Goal: Information Seeking & Learning: Find specific fact

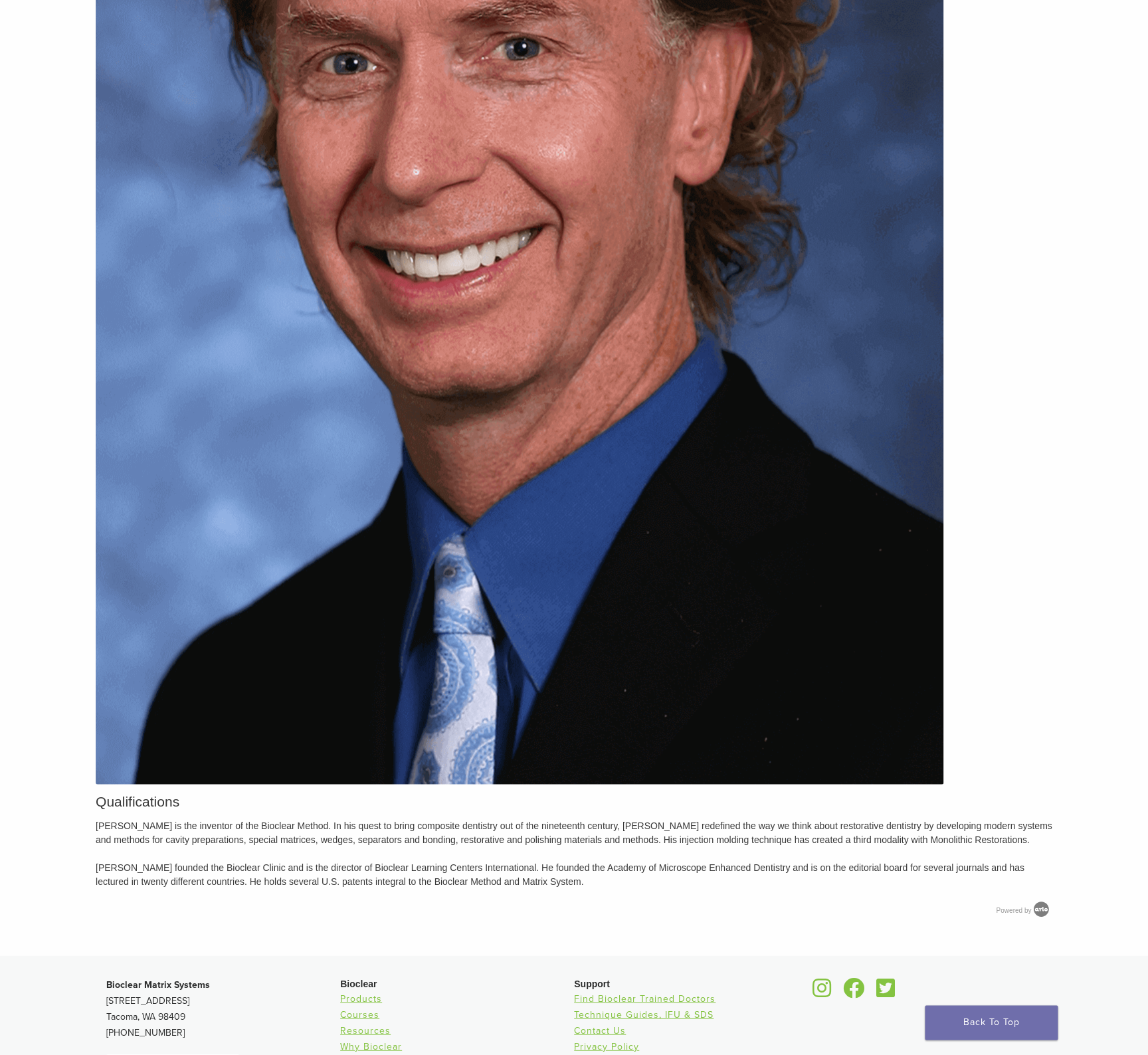
scroll to position [908, 0]
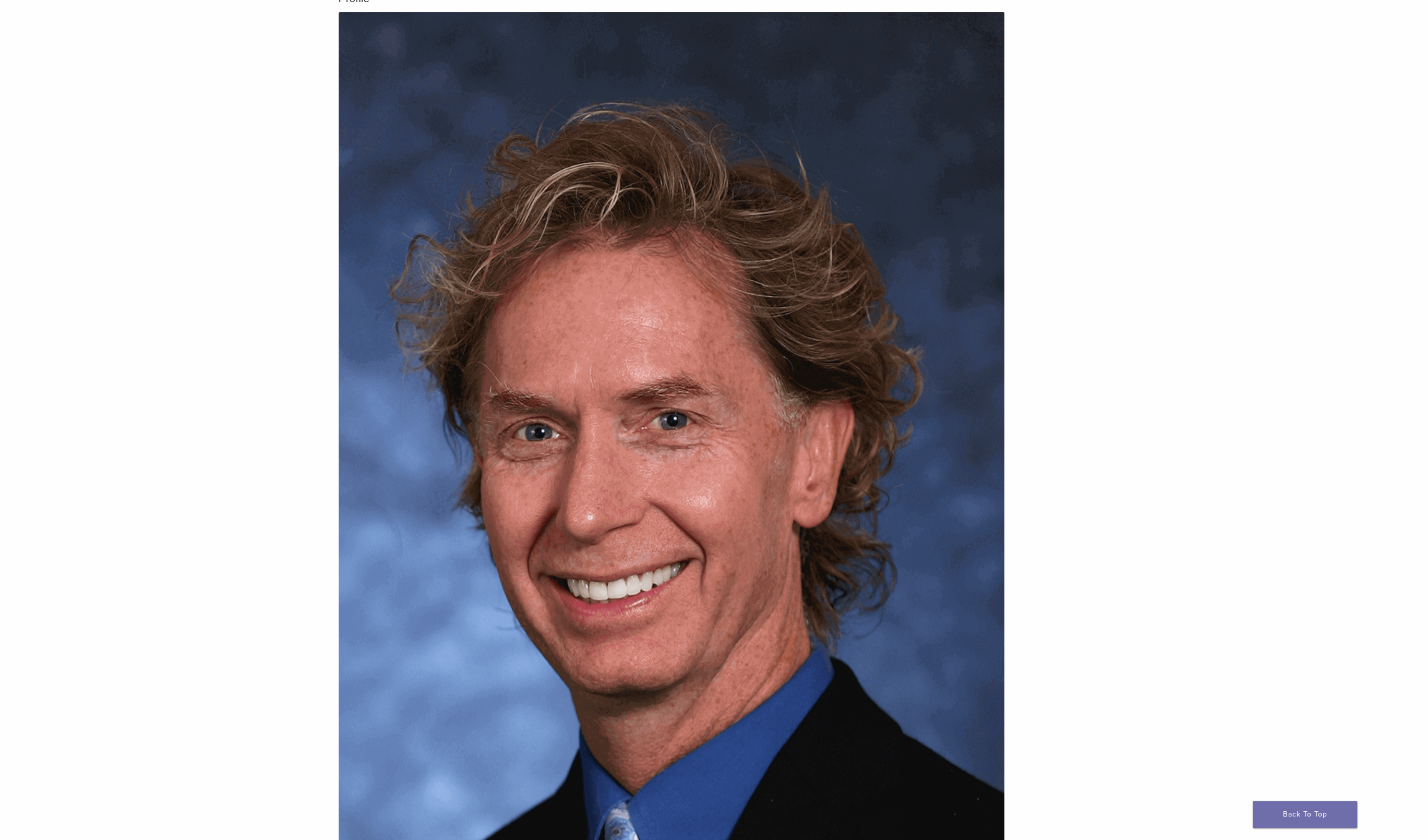
scroll to position [116, 0]
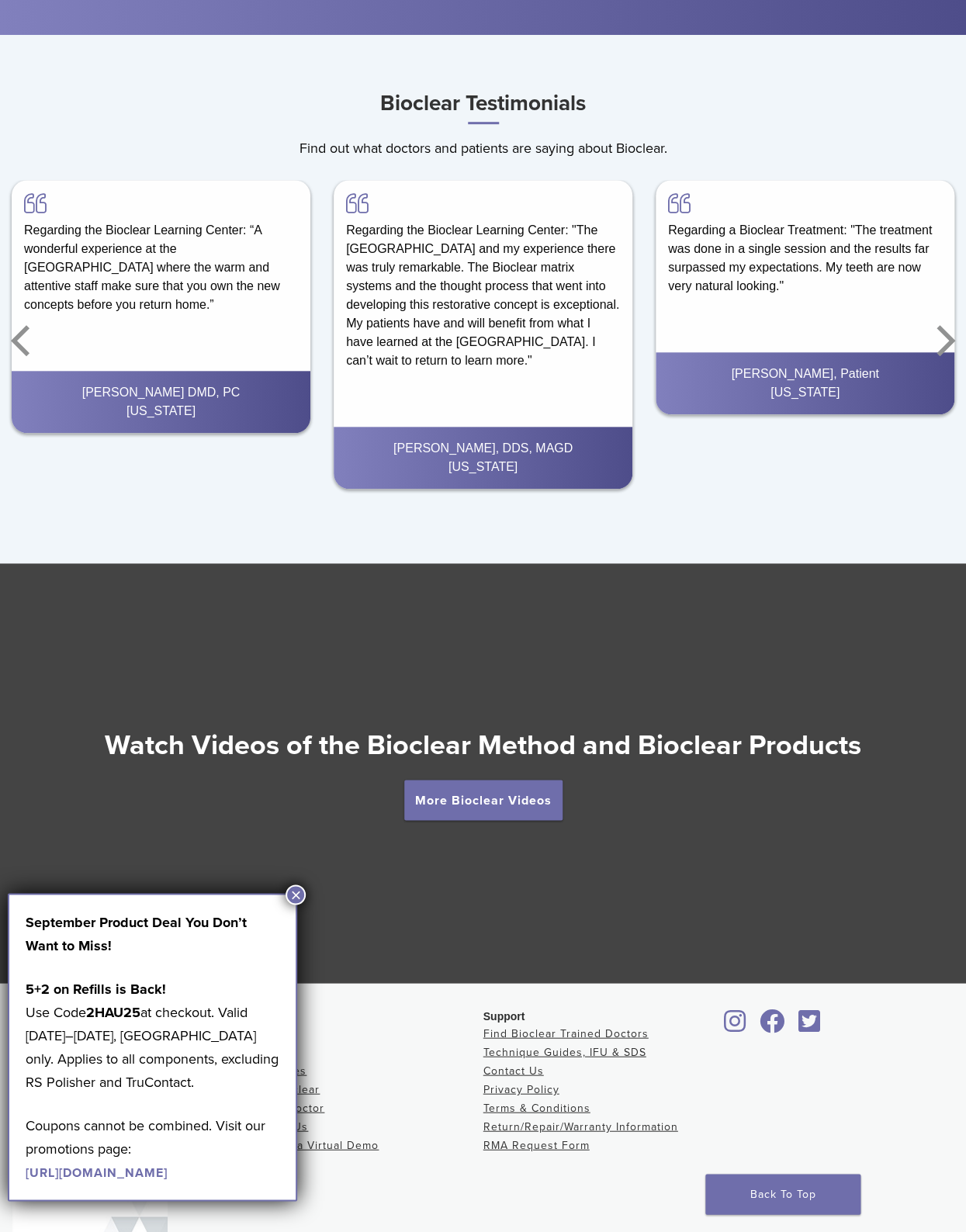
scroll to position [2287, 0]
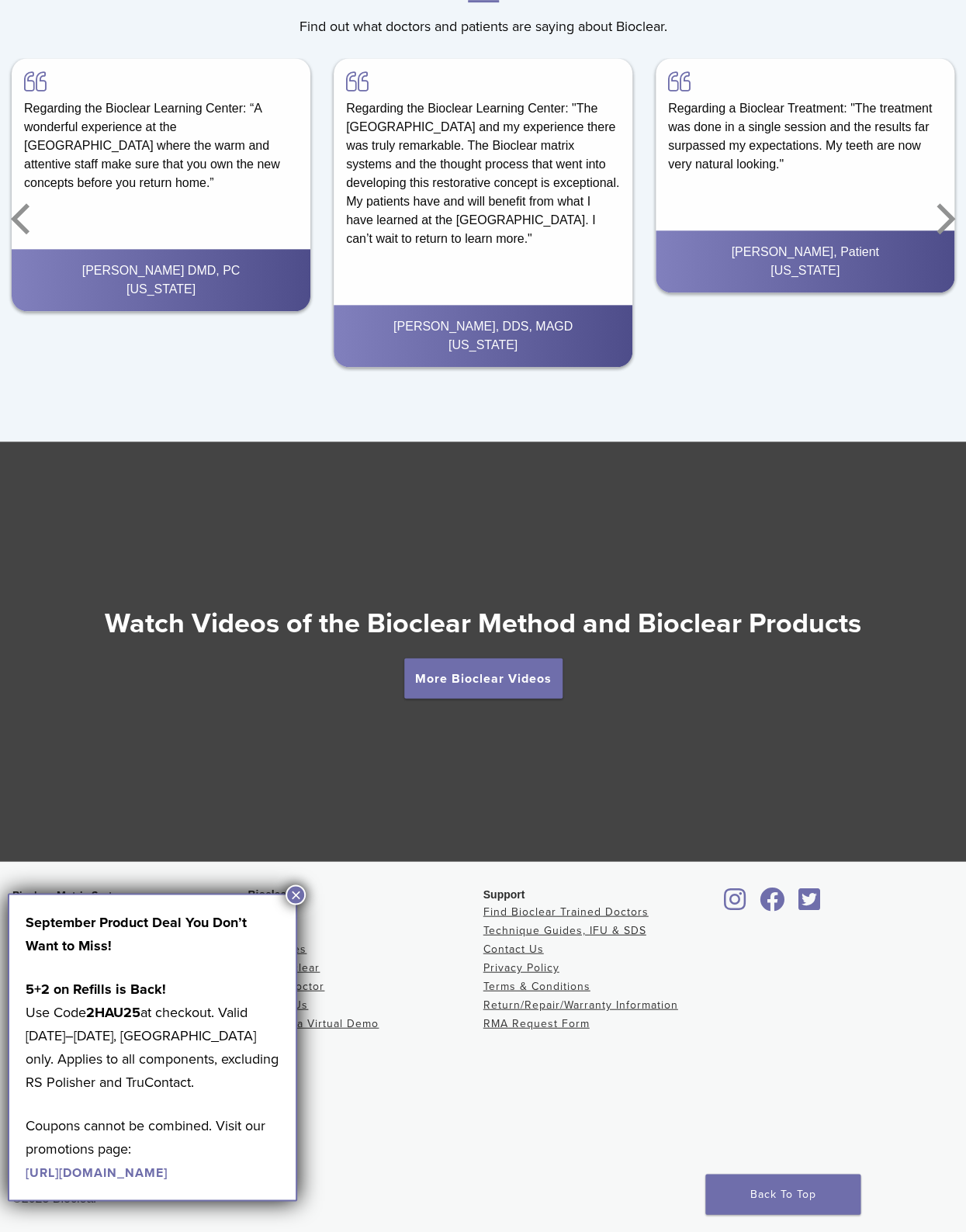
click at [295, 897] on button "×" at bounding box center [295, 895] width 20 height 20
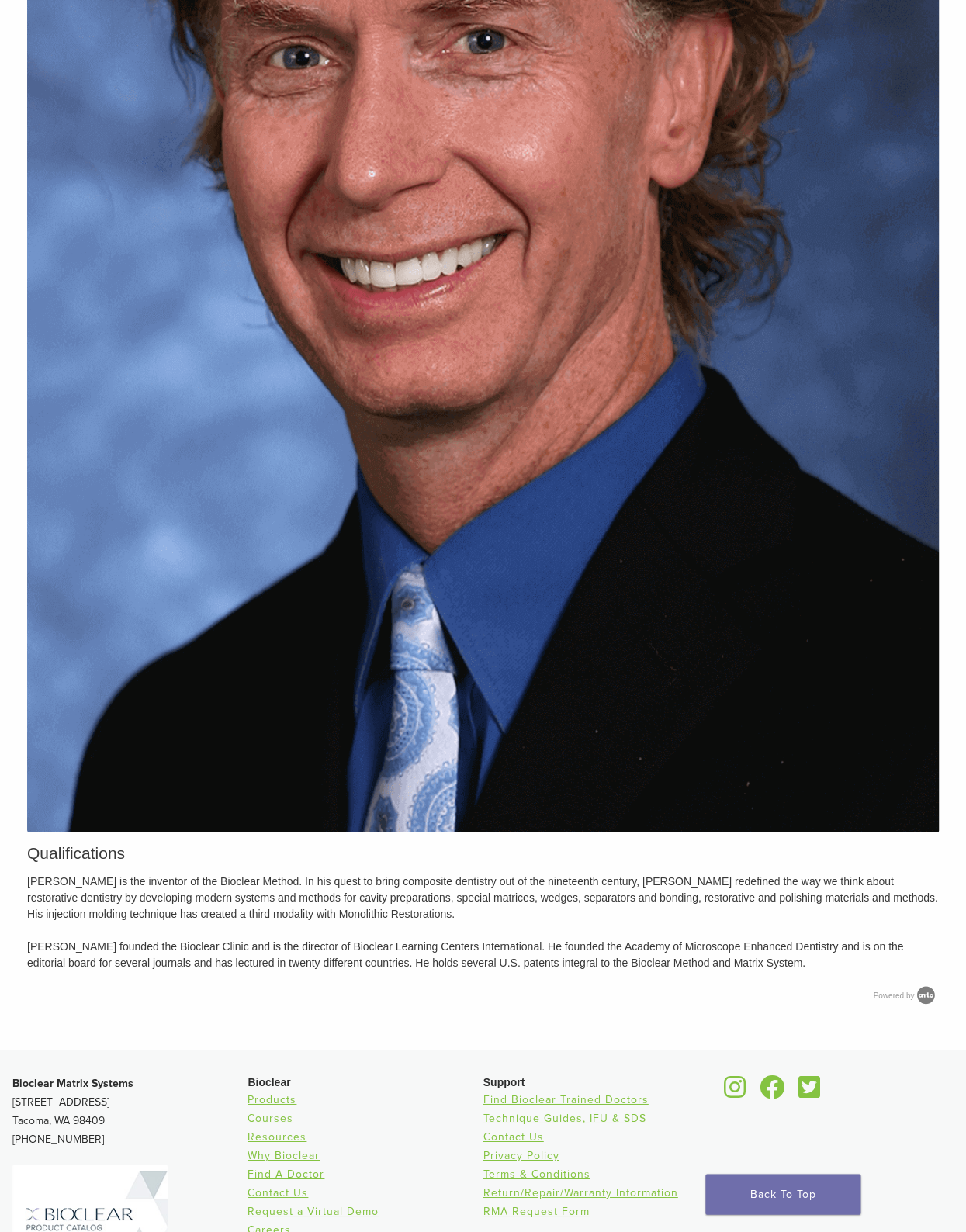
scroll to position [961, 0]
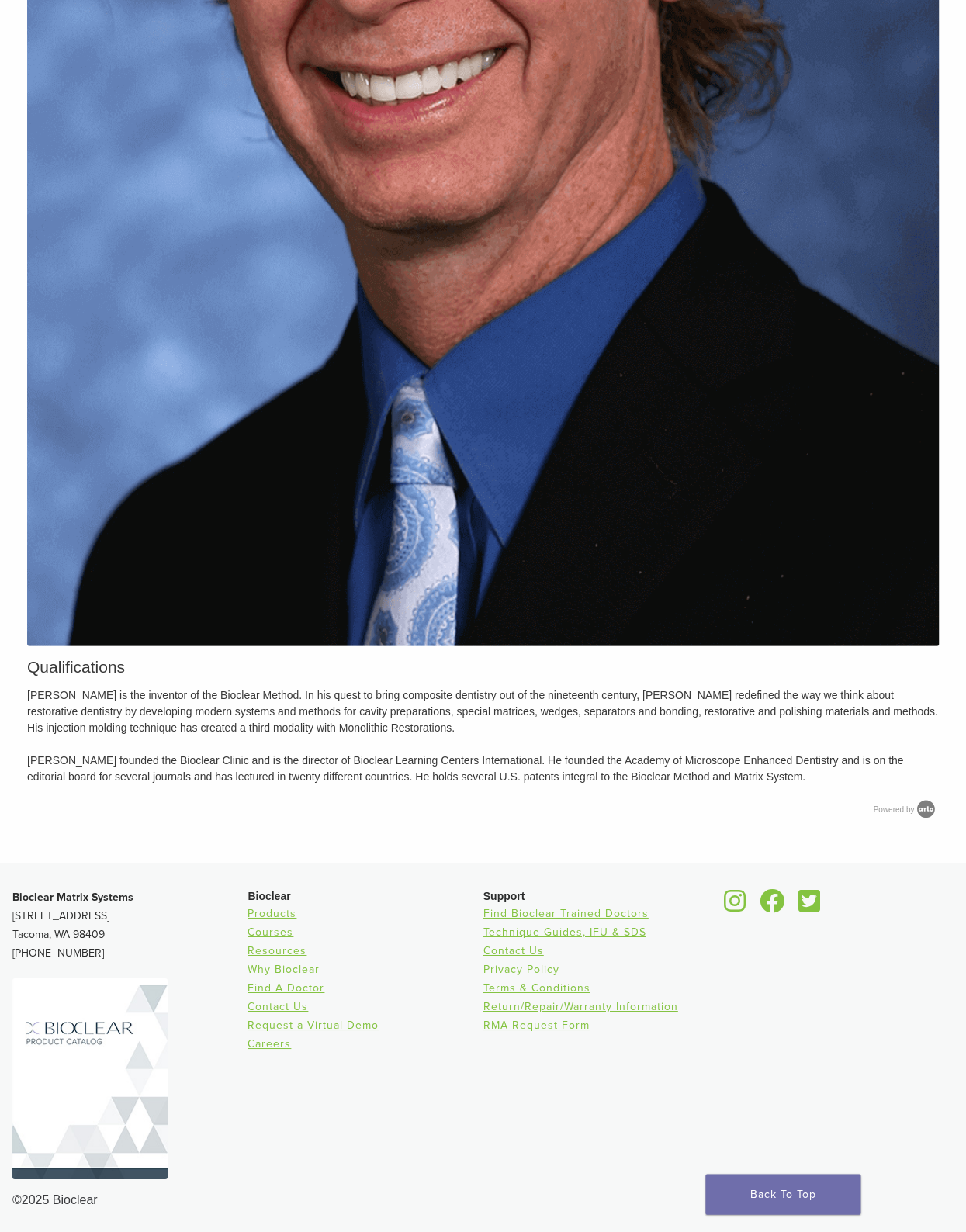
click at [164, 686] on p "Dr. Clark is the inventor of the Bioclear Method. In his quest to bring composi…" at bounding box center [483, 735] width 911 height 98
click at [198, 694] on p "Dr. Clark is the inventor of the Bioclear Method. In his quest to bring composi…" at bounding box center [483, 735] width 911 height 98
drag, startPoint x: 254, startPoint y: 696, endPoint x: 102, endPoint y: 697, distance: 152.0
click at [102, 697] on p "Dr. Clark is the inventor of the Bioclear Method. In his quest to bring composi…" at bounding box center [483, 735] width 911 height 98
copy p "inventor of the Bioclear Method"
